Goal: Obtain resource: Download file/media

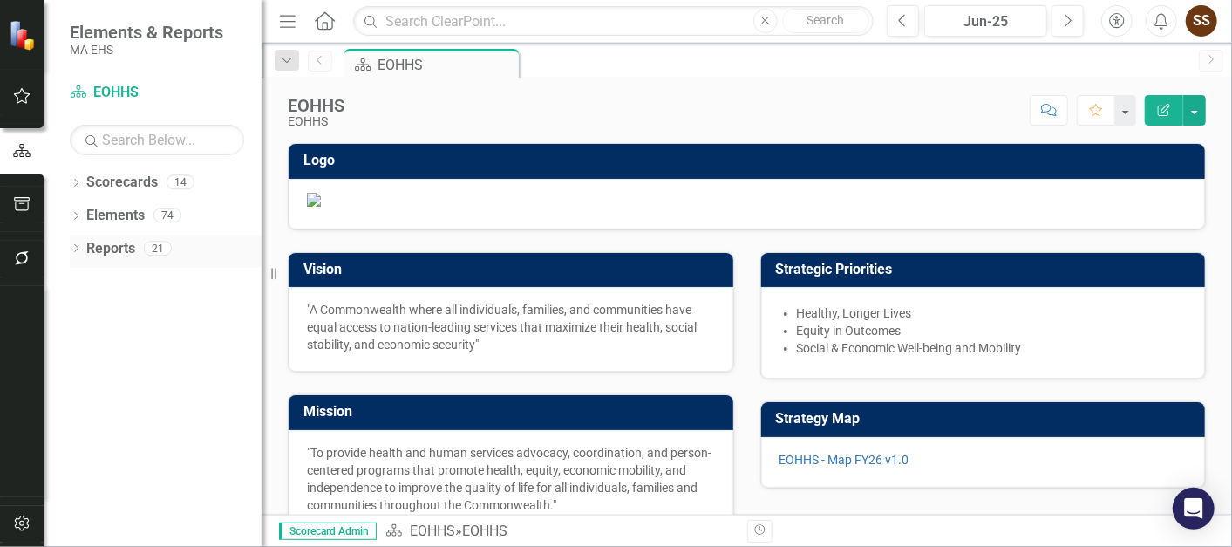
click at [86, 246] on link "Reports" at bounding box center [110, 249] width 49 height 20
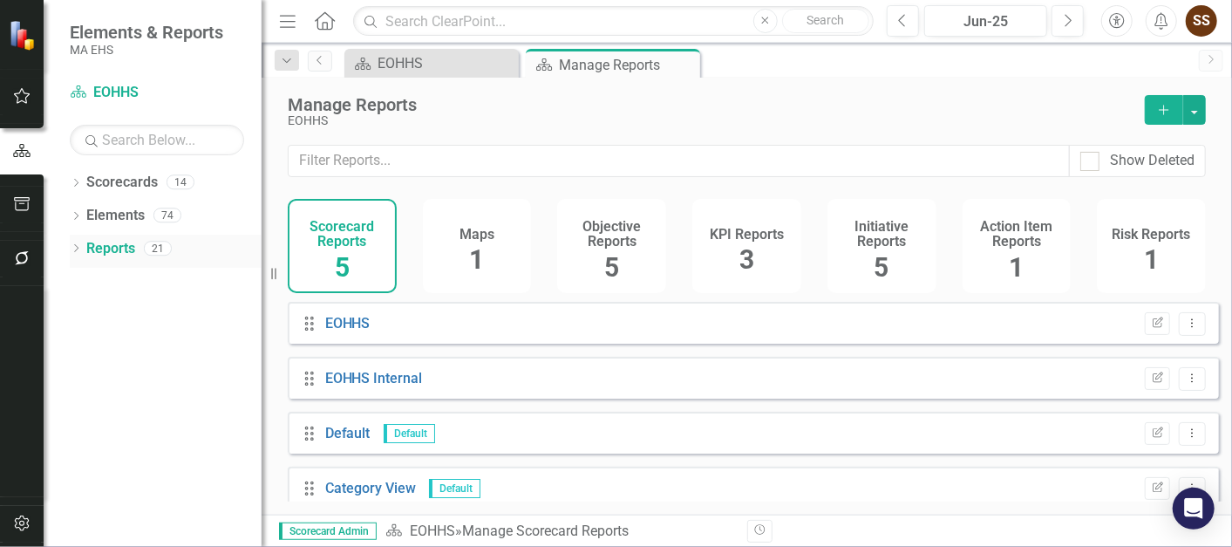
click at [71, 248] on icon "Dropdown" at bounding box center [76, 250] width 12 height 10
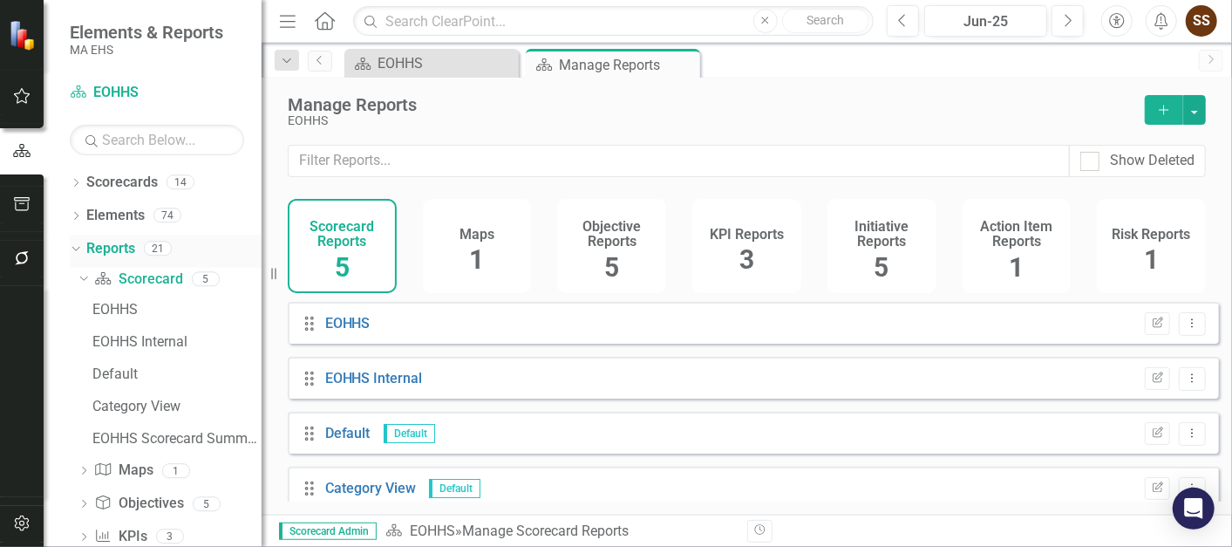
click at [71, 248] on icon "Dropdown" at bounding box center [74, 248] width 10 height 12
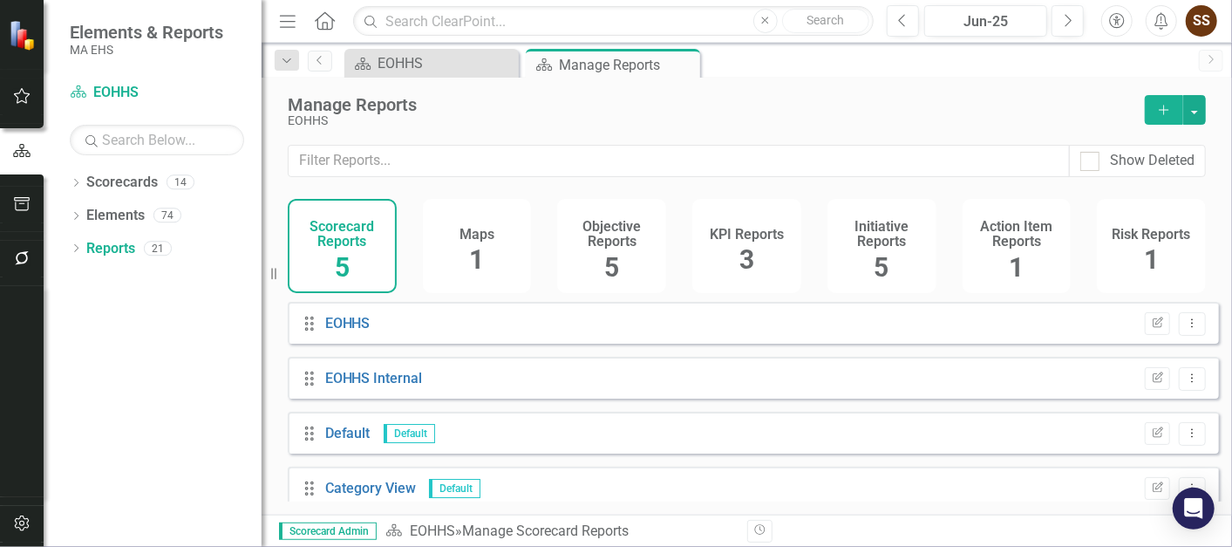
click at [19, 207] on icon "button" at bounding box center [22, 204] width 18 height 14
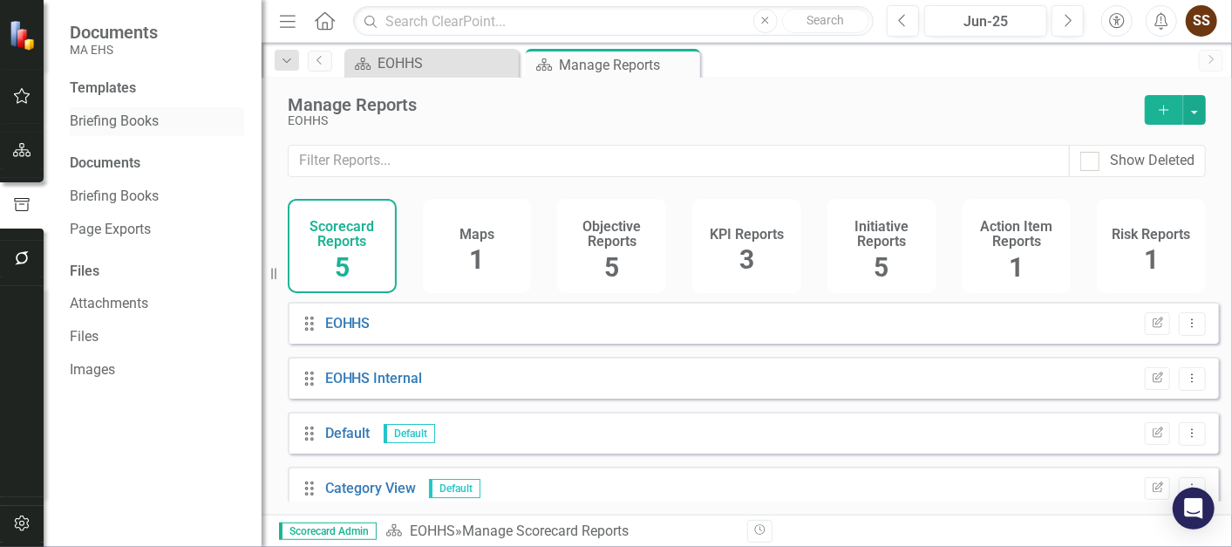
click at [110, 115] on link "Briefing Books" at bounding box center [157, 122] width 174 height 20
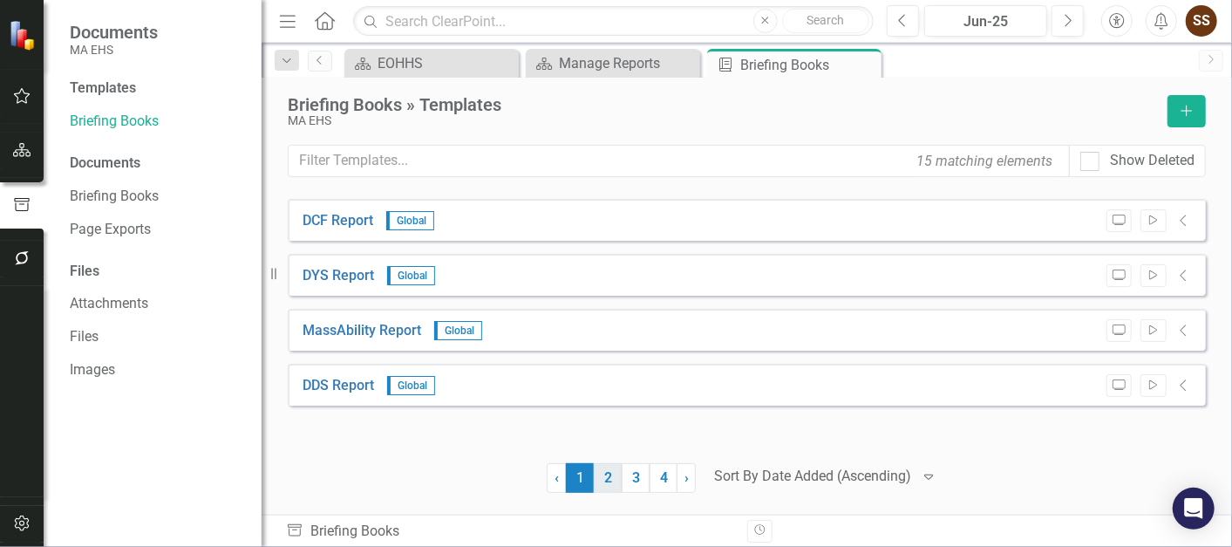
click at [604, 473] on link "2" at bounding box center [608, 478] width 28 height 30
click at [624, 474] on link "3" at bounding box center [636, 478] width 28 height 30
click at [1152, 325] on icon "button" at bounding box center [1153, 330] width 8 height 10
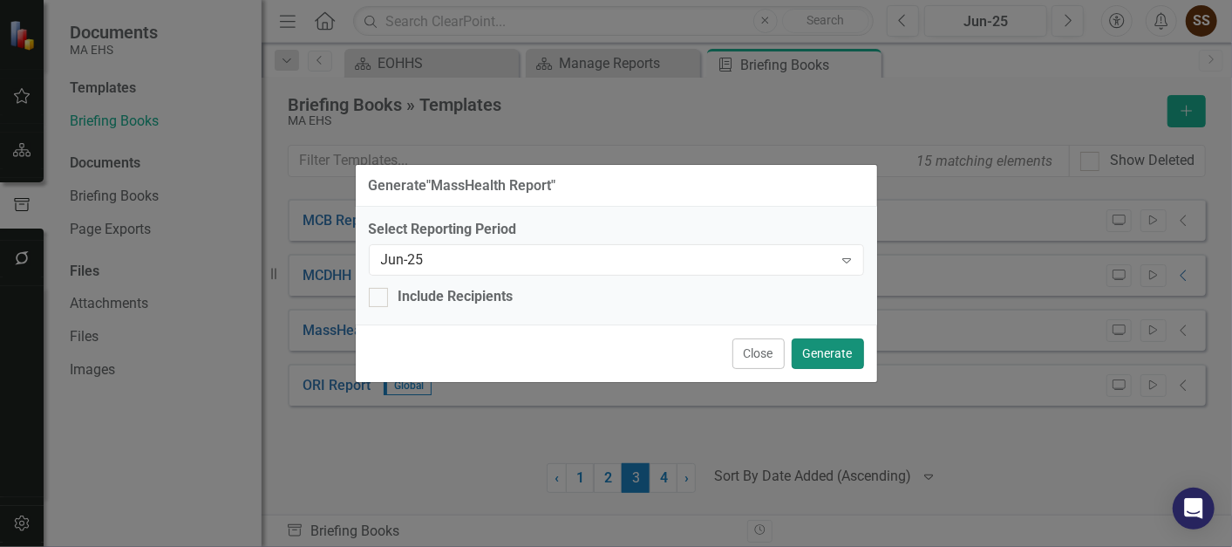
click at [850, 352] on button "Generate" at bounding box center [828, 353] width 72 height 31
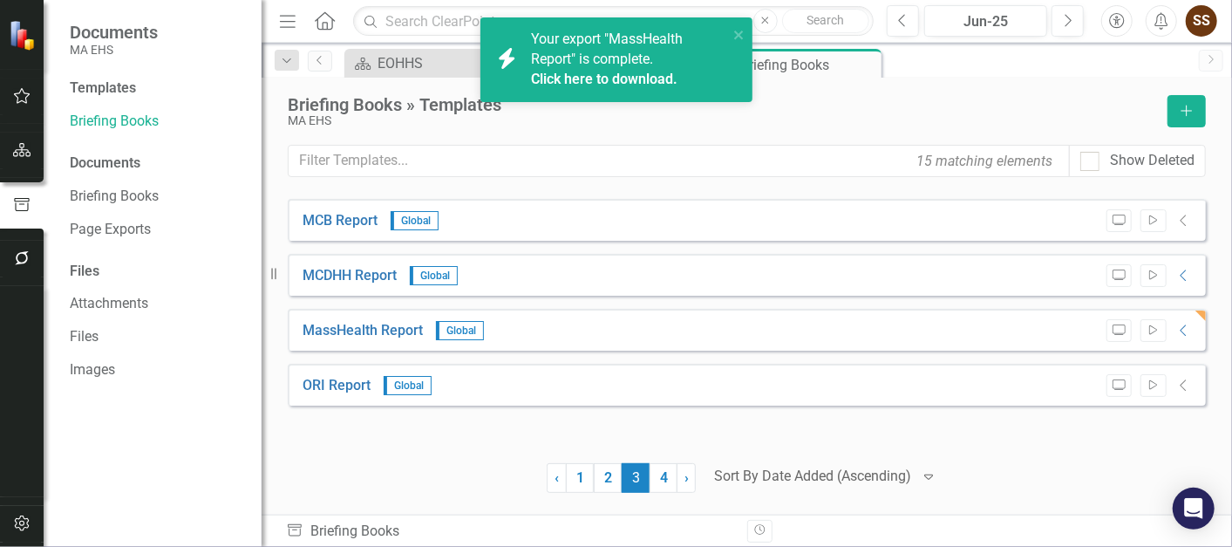
click at [574, 72] on link "Click here to download." at bounding box center [604, 79] width 146 height 17
